Goal: Share content

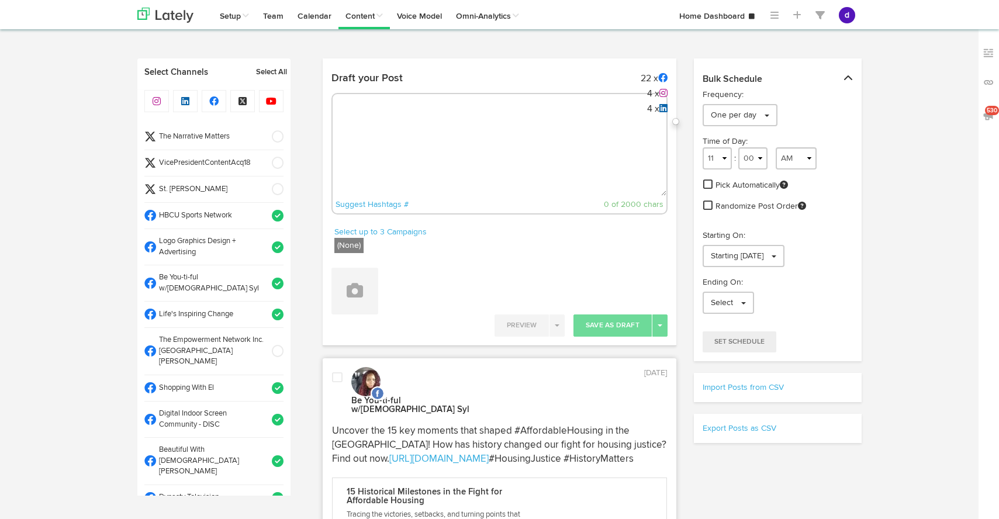
select select "12"
select select "42"
select select "PM"
select select "11"
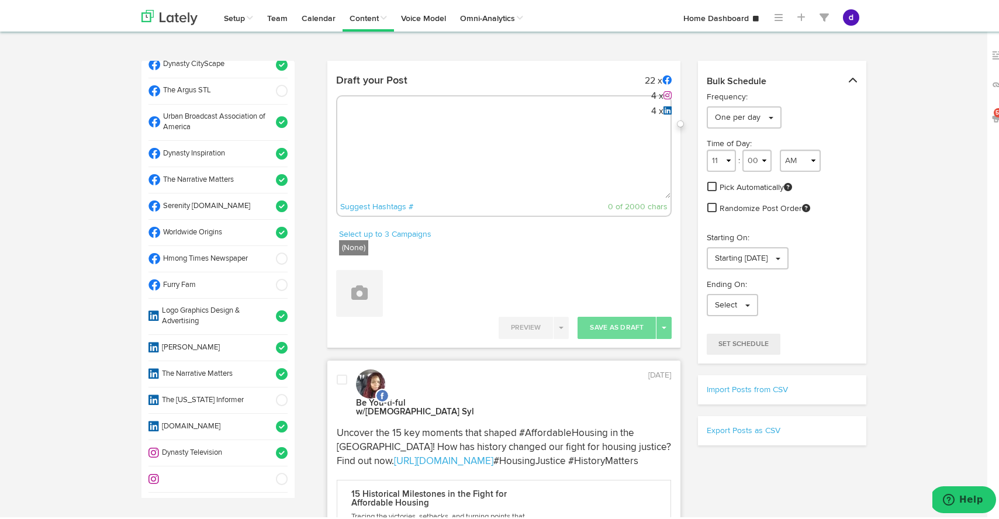
click at [368, 123] on textarea at bounding box center [504, 157] width 334 height 77
paste textarea "New semester, new look! 🛍️ Shop Worldwide Origins’ Divine 9 Back-to-School Sale…"
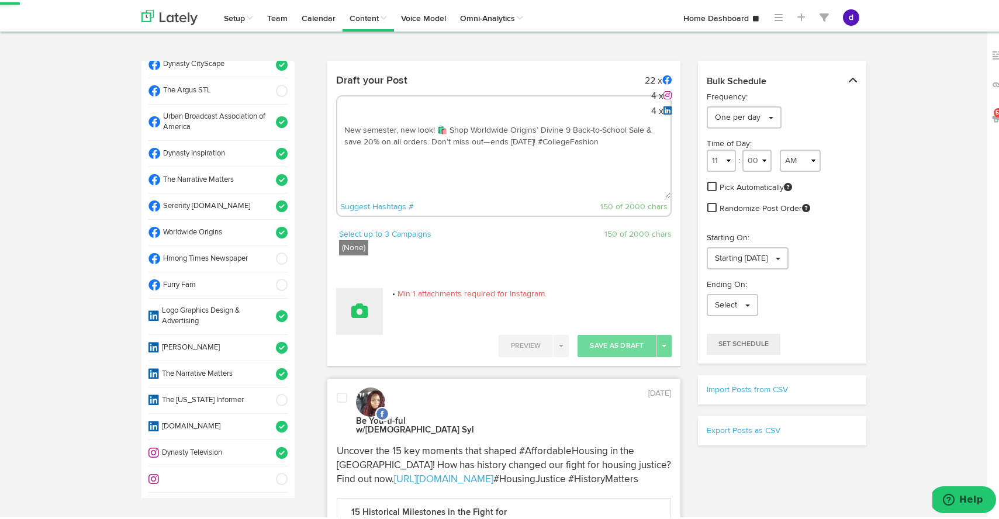
type textarea "New semester, new look! 🛍️ Shop Worldwide Origins’ Divine 9 Back-to-School Sale…"
click at [356, 319] on button at bounding box center [359, 309] width 47 height 47
click at [364, 387] on link "Upload Images" at bounding box center [392, 385] width 111 height 19
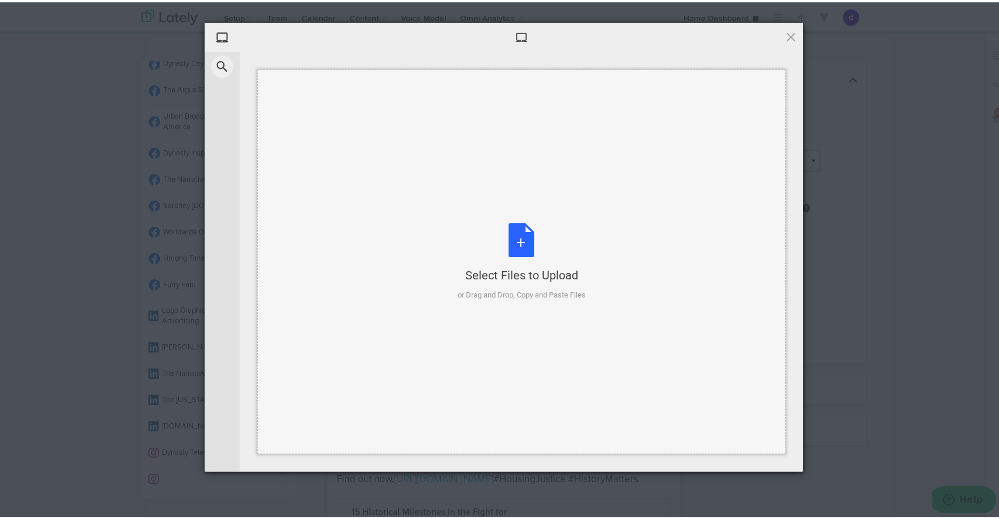
click at [512, 252] on div "Select Files to Upload or Drag and Drop, Copy and Paste Files" at bounding box center [522, 260] width 128 height 78
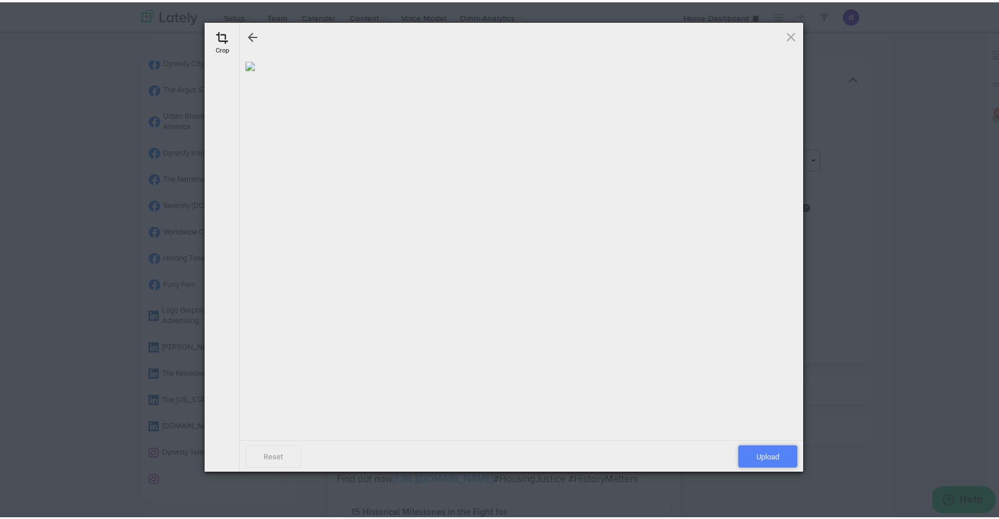
click at [759, 451] on span "Upload" at bounding box center [767, 454] width 59 height 22
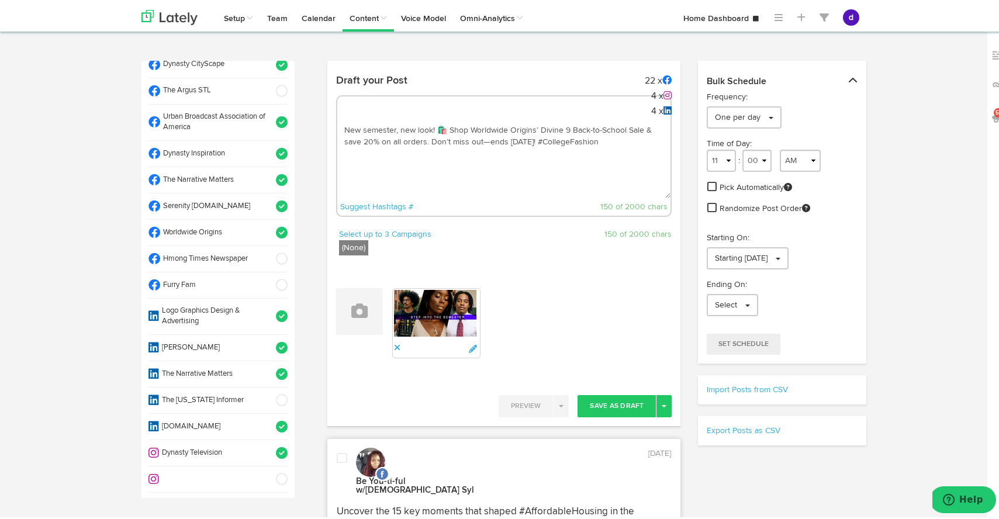
click at [609, 146] on textarea "New semester, new look! 🛍️ Shop Worldwide Origins’ Divine 9 Back-to-School Sale…" at bounding box center [504, 157] width 334 height 77
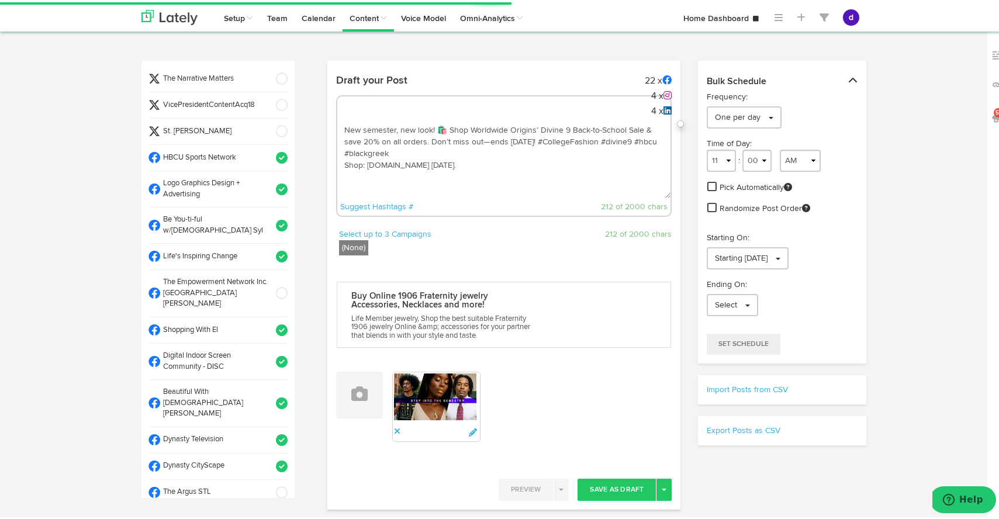
scroll to position [58, 0]
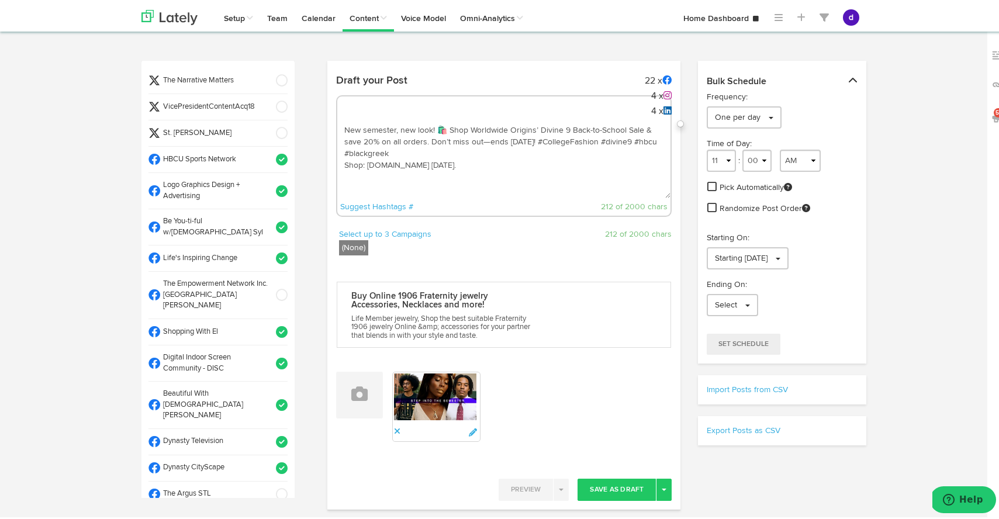
type textarea "New semester, new look! 🛍️ Shop Worldwide Origins’ Divine 9 Back-to-School Sale…"
click at [268, 102] on span at bounding box center [277, 105] width 19 height 12
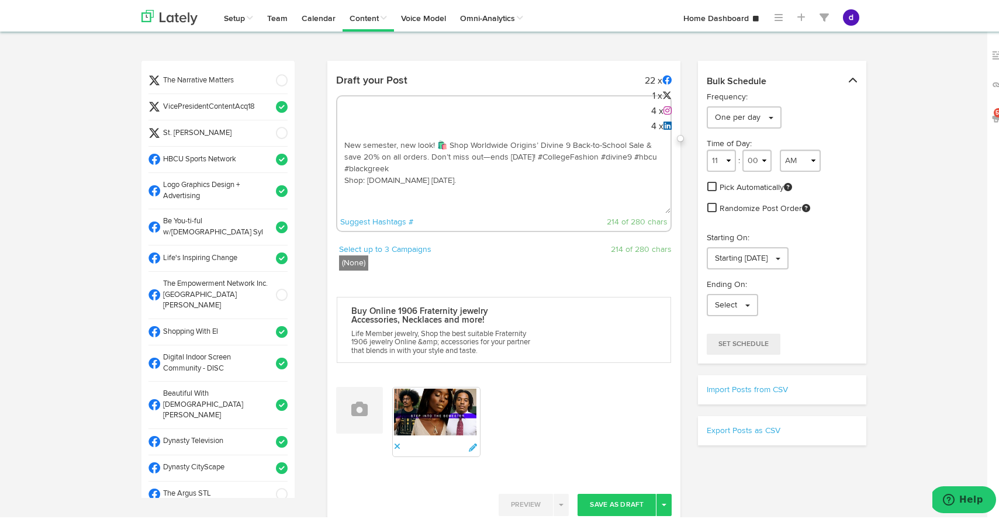
click at [268, 77] on span at bounding box center [277, 79] width 19 height 12
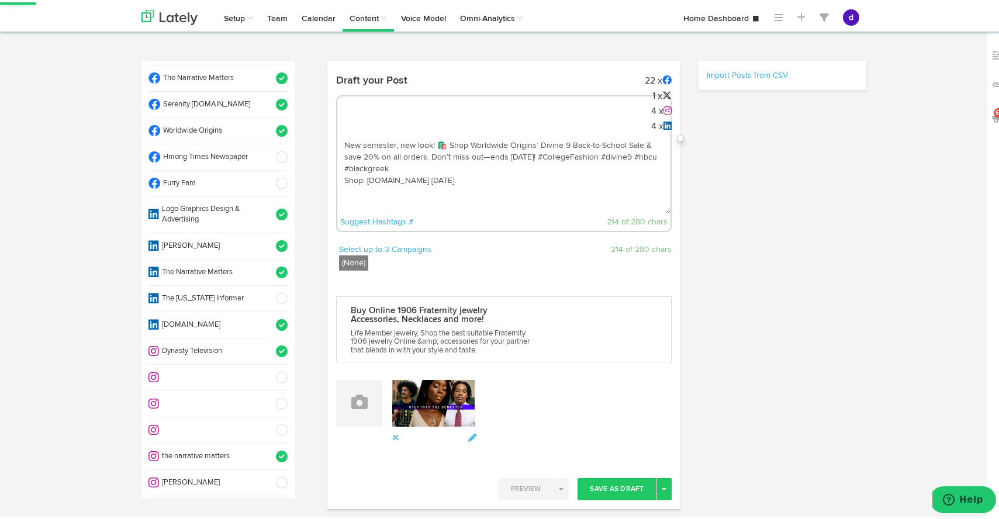
scroll to position [566, 0]
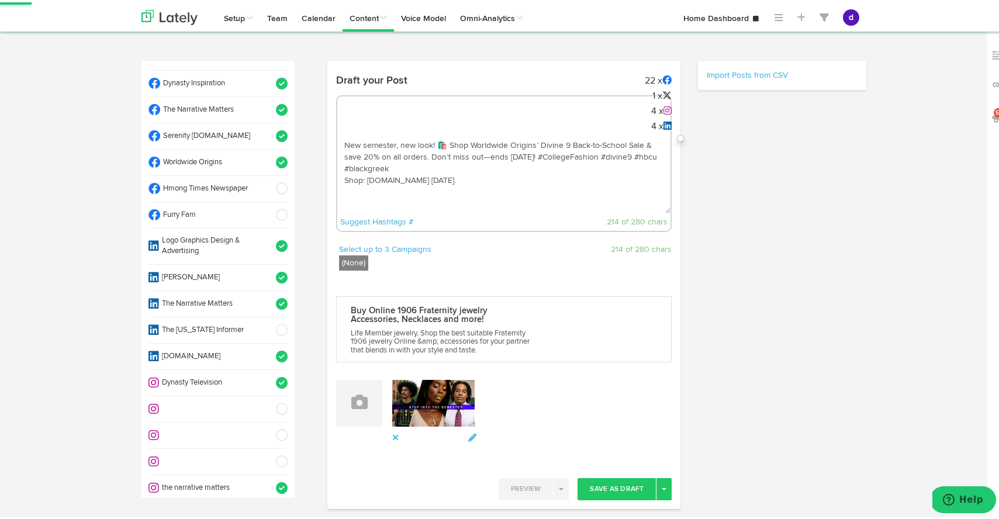
select select "11"
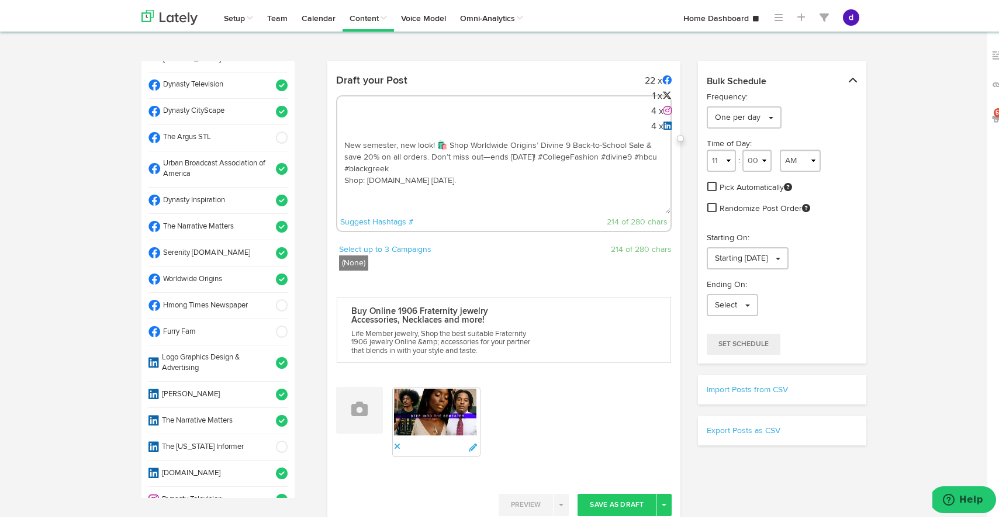
scroll to position [414, 0]
click at [268, 131] on span at bounding box center [277, 137] width 19 height 12
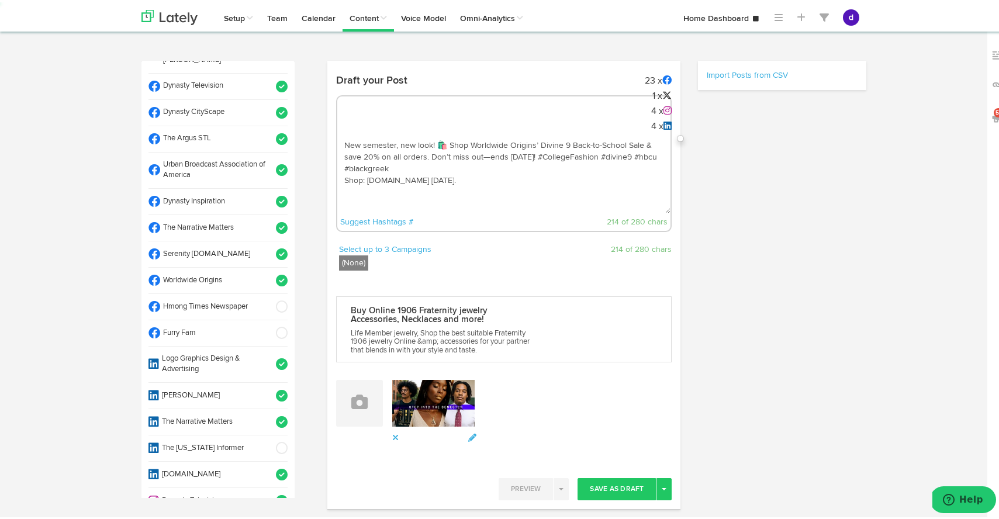
select select "11"
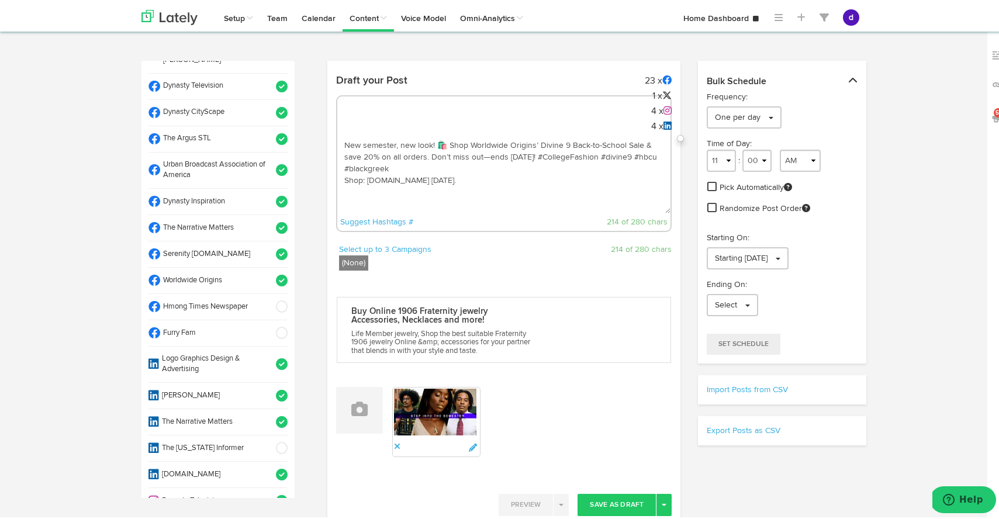
click at [489, 180] on textarea "New semester, new look! 🛍️ Shop Worldwide Origins’ Divine 9 Back-to-School Sale…" at bounding box center [504, 172] width 334 height 77
drag, startPoint x: 489, startPoint y: 178, endPoint x: 475, endPoint y: 178, distance: 13.4
click at [475, 178] on textarea "New semester, new look! 🛍️ Shop Worldwide Origins’ Divine 9 Back-to-School Sale…" at bounding box center [504, 172] width 334 height 77
click at [534, 140] on textarea "New semester, new look! 🛍️ Shop Worldwide Origins’ Divine 9 Back-to-School Sale…" at bounding box center [504, 172] width 334 height 77
drag, startPoint x: 627, startPoint y: 155, endPoint x: 591, endPoint y: 154, distance: 36.3
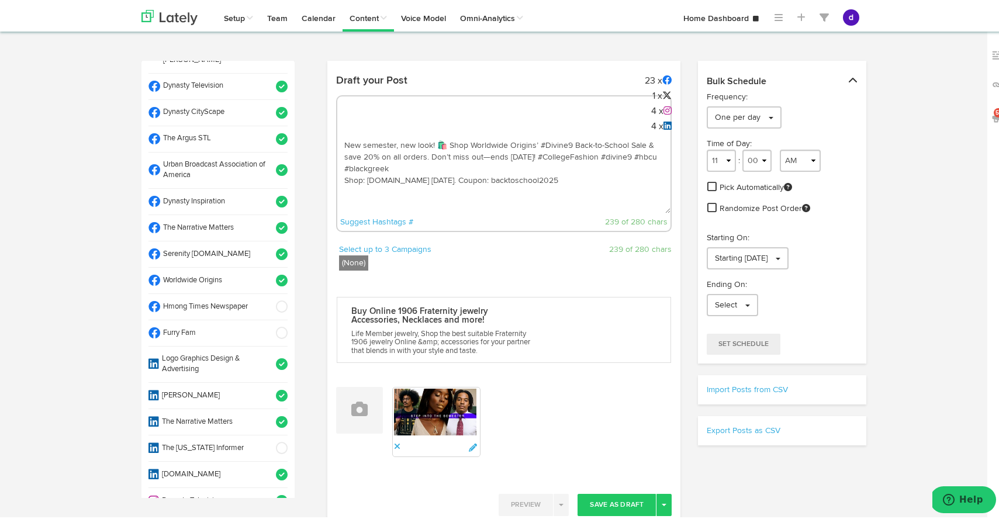
click at [591, 154] on textarea "New semester, new look! 🛍️ Shop Worldwide Origins’ #Divine9 Back-to-School Sale…" at bounding box center [504, 172] width 334 height 77
click at [340, 139] on textarea "New semester, new look! 🛍️ Shop Worldwide Origins’ #Divine9 Back-to-School Sale…" at bounding box center [504, 172] width 334 height 77
click at [578, 142] on textarea "Whether you're a returinging student or alumni its a New semester, new look! 🛍️…" at bounding box center [504, 172] width 334 height 77
click at [431, 143] on textarea "Whether you're a returinging student or alumni its a New semester, new look! 🛍️…" at bounding box center [504, 172] width 334 height 77
click at [570, 143] on textarea "Whether you're a returning student or alumni its a New semester, new look! 🛍️ S…" at bounding box center [504, 172] width 334 height 77
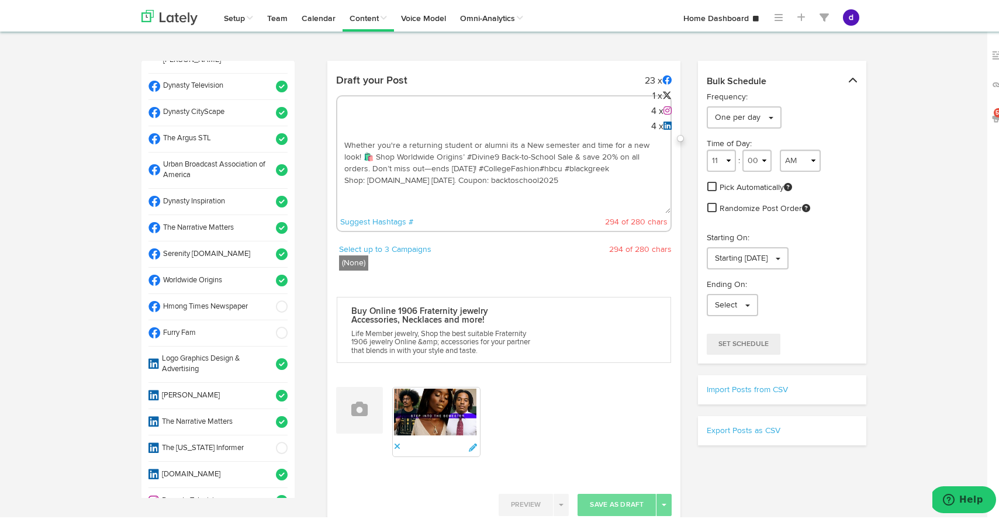
drag, startPoint x: 580, startPoint y: 165, endPoint x: 533, endPoint y: 163, distance: 47.4
click at [533, 163] on textarea "Whether you're a returning student or alumni its a New semester and time for a …" at bounding box center [504, 172] width 334 height 77
click at [507, 163] on textarea "Whether you're a returning student or alumni its a New semester and time for a …" at bounding box center [504, 172] width 334 height 77
drag, startPoint x: 362, startPoint y: 177, endPoint x: 339, endPoint y: 179, distance: 22.9
click at [339, 180] on textarea "Whether you're a returning student or alumni its a New semester and time for a …" at bounding box center [504, 172] width 334 height 77
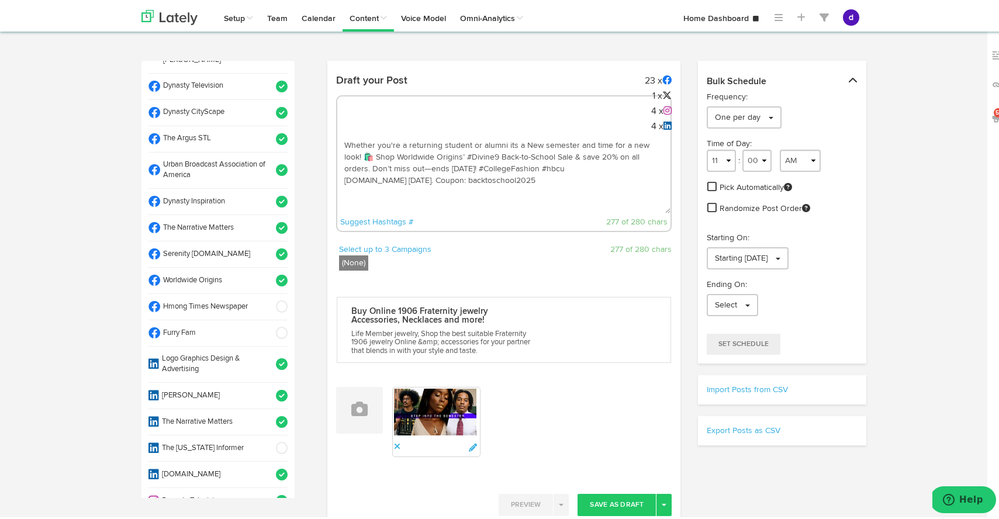
drag, startPoint x: 575, startPoint y: 184, endPoint x: 315, endPoint y: 137, distance: 264.5
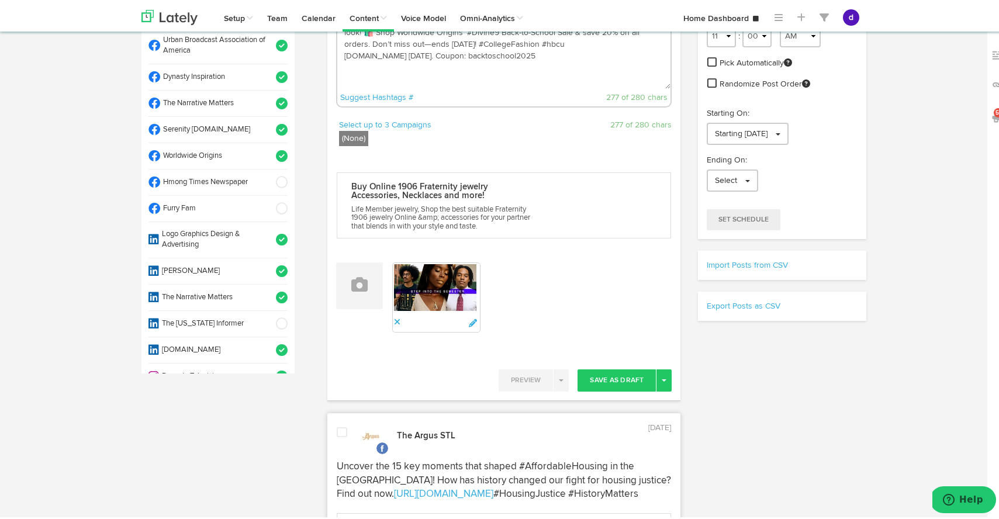
scroll to position [141, 0]
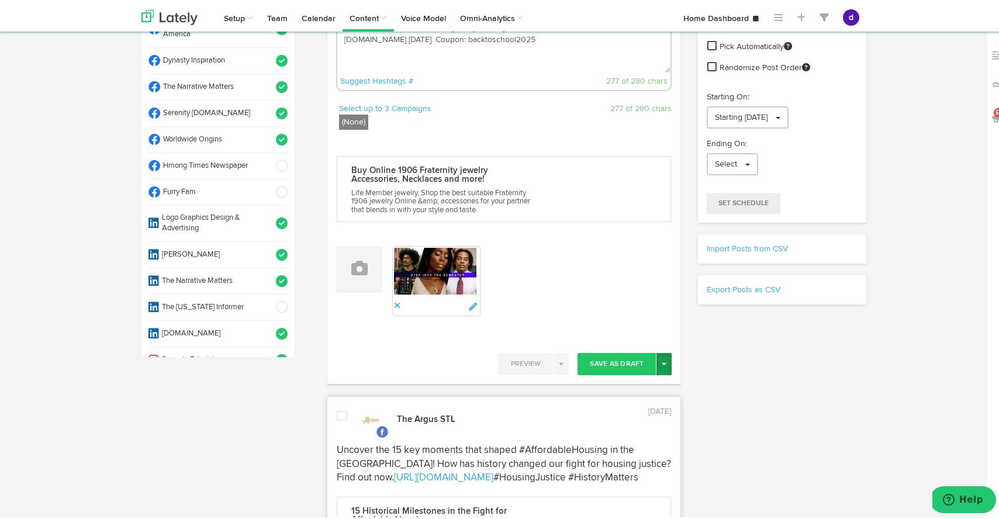
type textarea "Whether you're a returning student or alumni its a New semester and time for a …"
click at [660, 357] on button "Toggle Dropdown" at bounding box center [664, 362] width 15 height 22
click at [621, 453] on link "Post Now" at bounding box center [623, 461] width 96 height 19
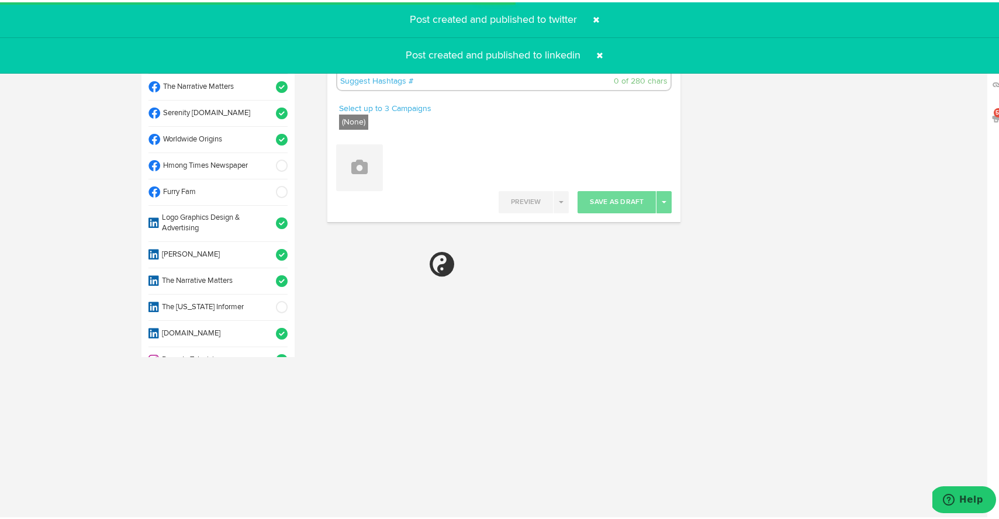
select select "11"
